Goal: Information Seeking & Learning: Learn about a topic

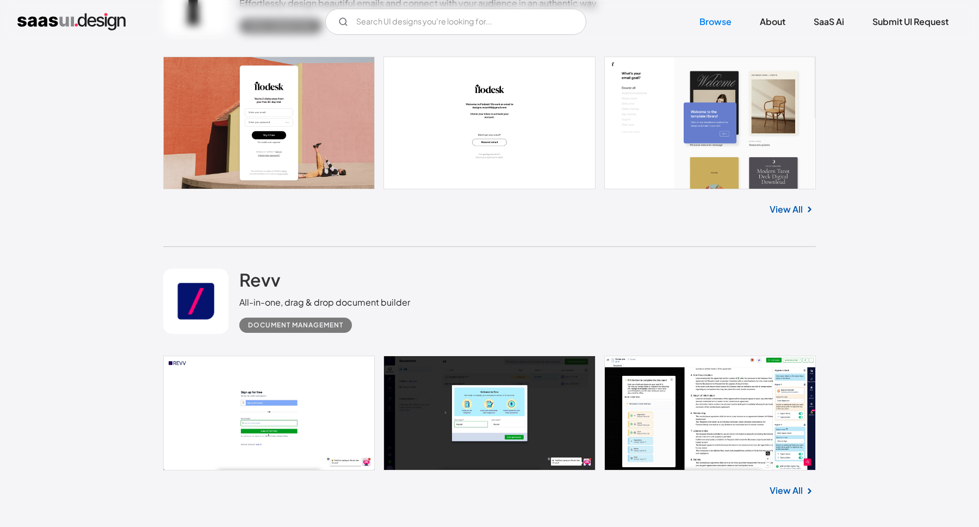
scroll to position [742, 0]
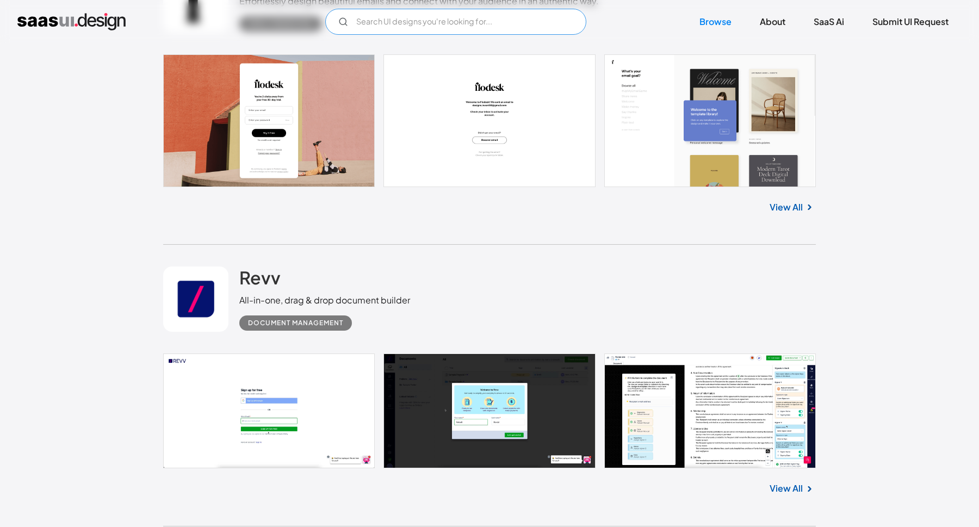
click at [468, 30] on input "Email Form" at bounding box center [455, 22] width 261 height 26
type input "saas"
click at [716, 19] on link "Browse" at bounding box center [715, 22] width 58 height 24
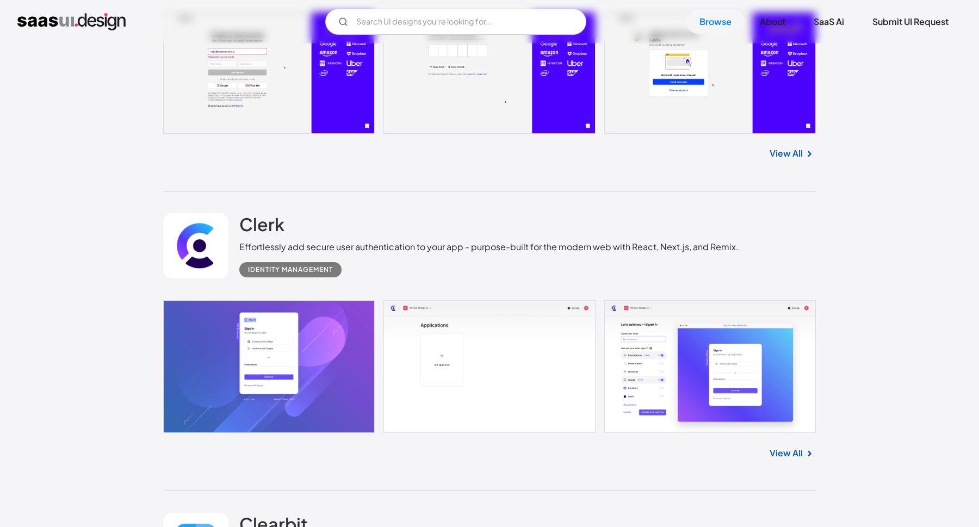
scroll to position [3317, 0]
